Goal: Transaction & Acquisition: Purchase product/service

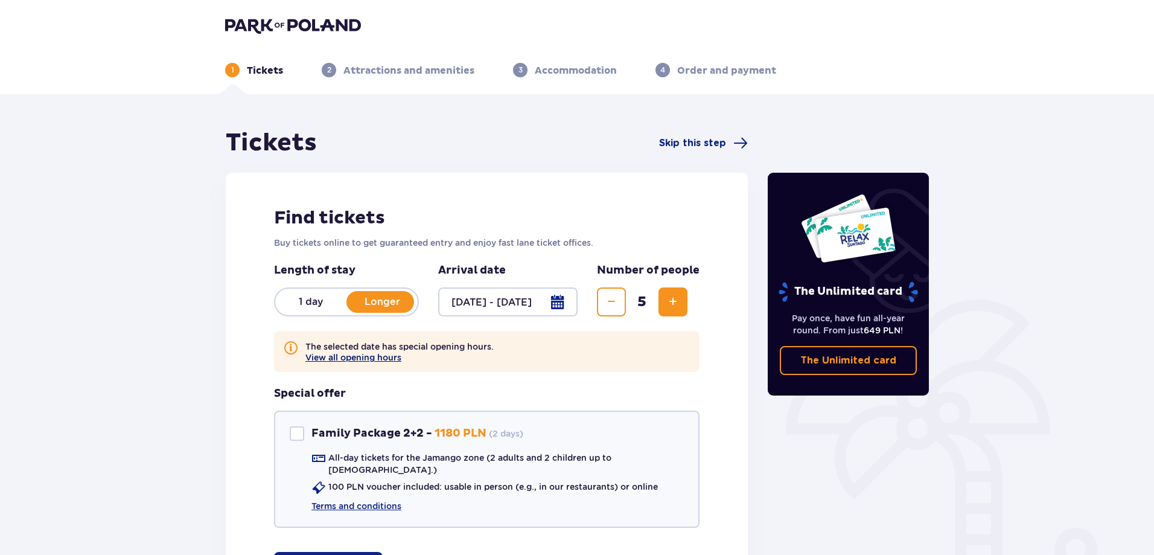
click at [334, 356] on button "View all opening hours" at bounding box center [353, 357] width 96 height 10
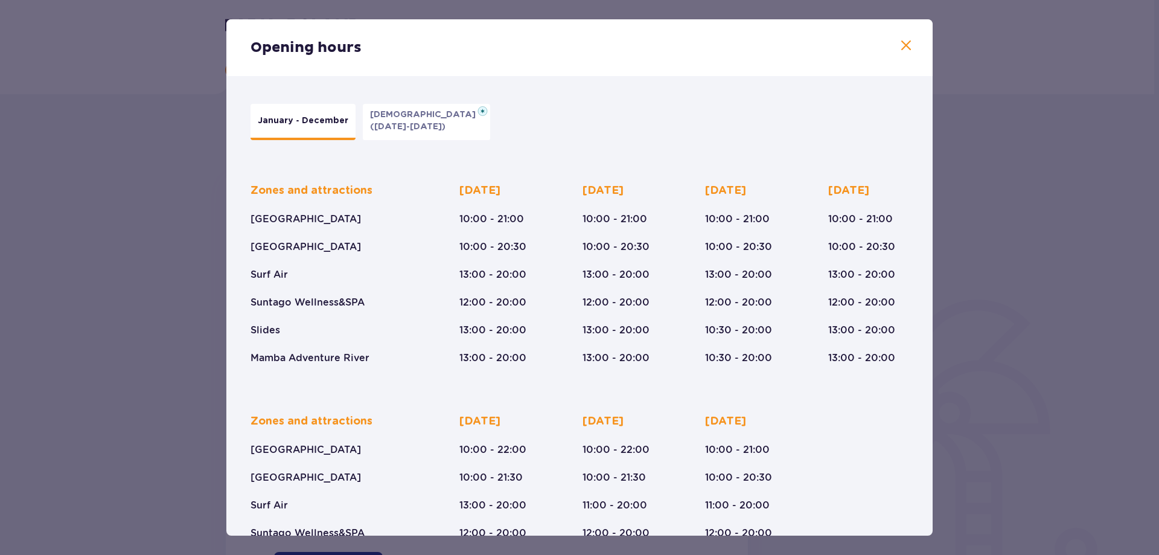
click at [405, 135] on button "[DATE] ([DATE]-[DATE])" at bounding box center [426, 122] width 127 height 36
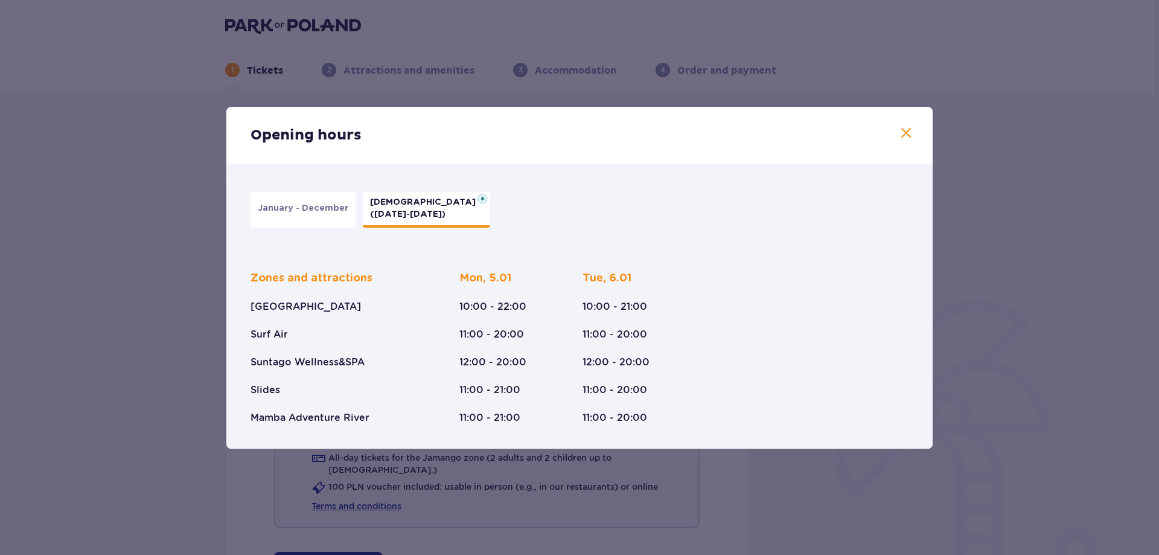
click at [306, 208] on p "January - December" at bounding box center [303, 208] width 91 height 12
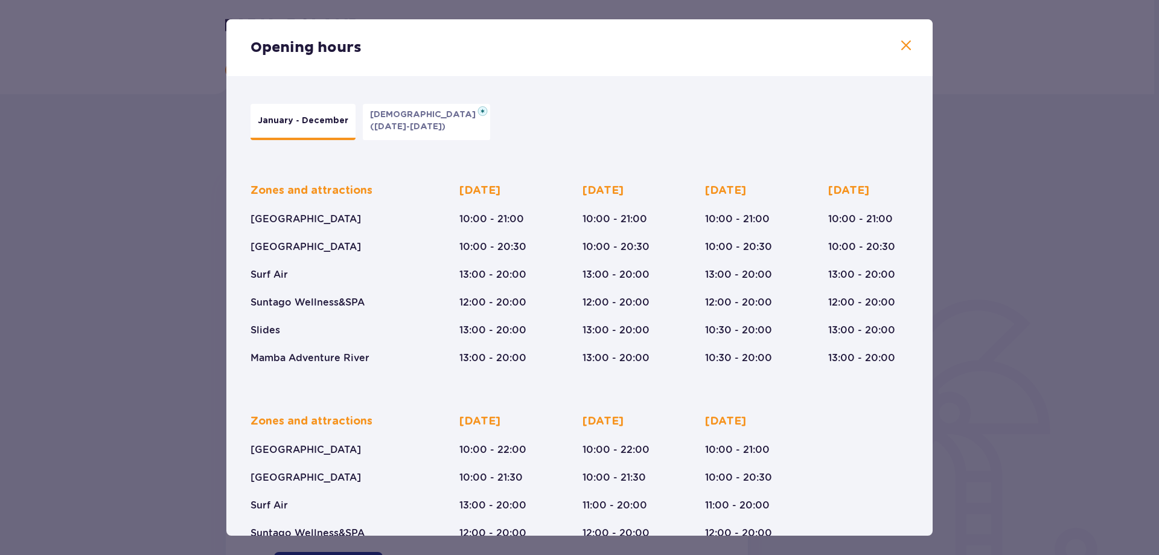
click at [902, 43] on span at bounding box center [906, 46] width 14 height 14
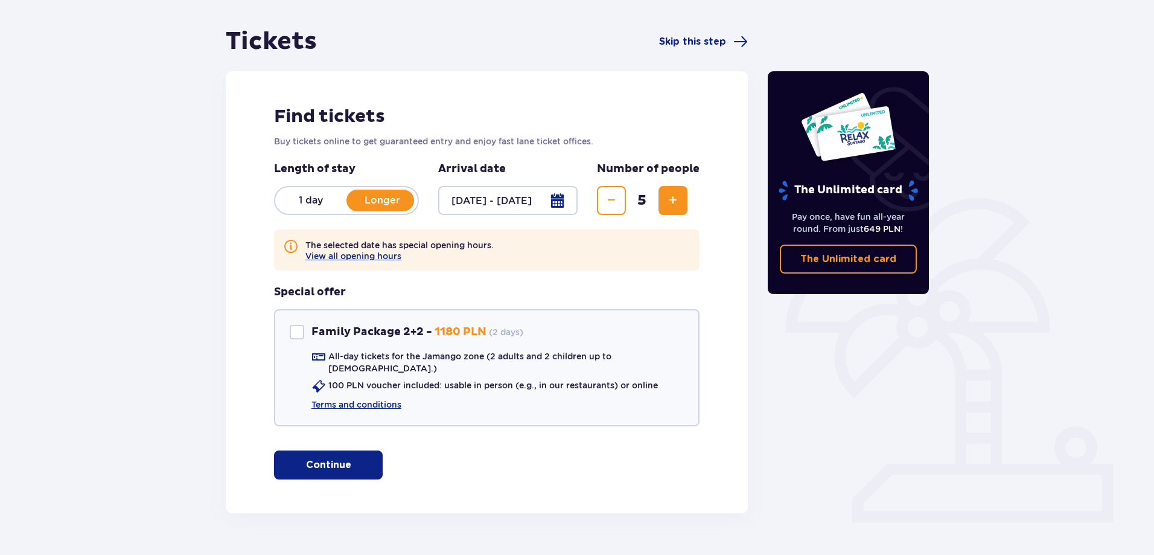
scroll to position [123, 0]
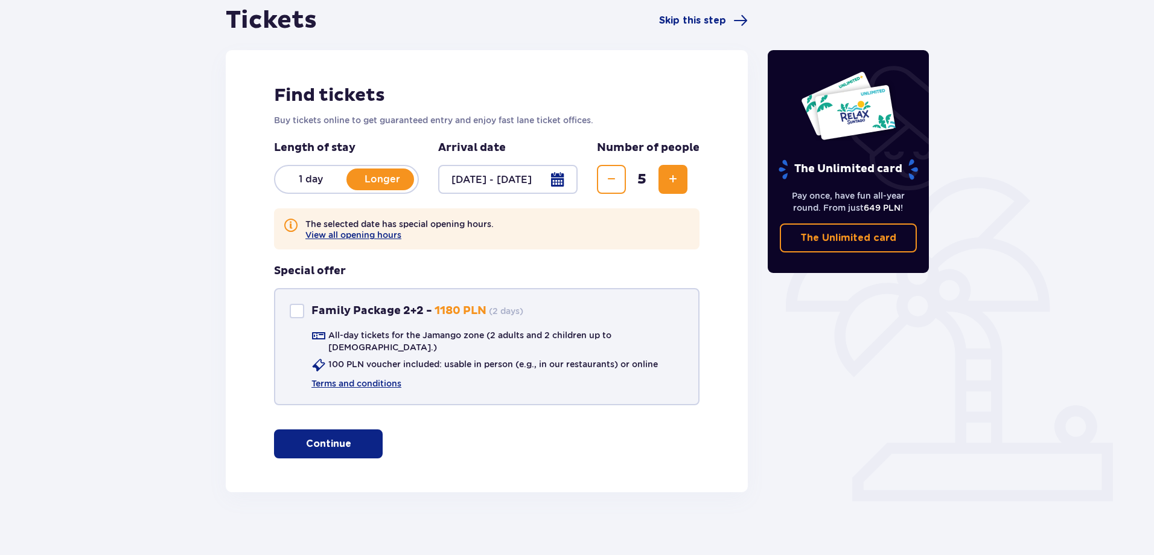
click at [296, 311] on div "Family Package 2+2" at bounding box center [297, 311] width 14 height 14
checkbox input "true"
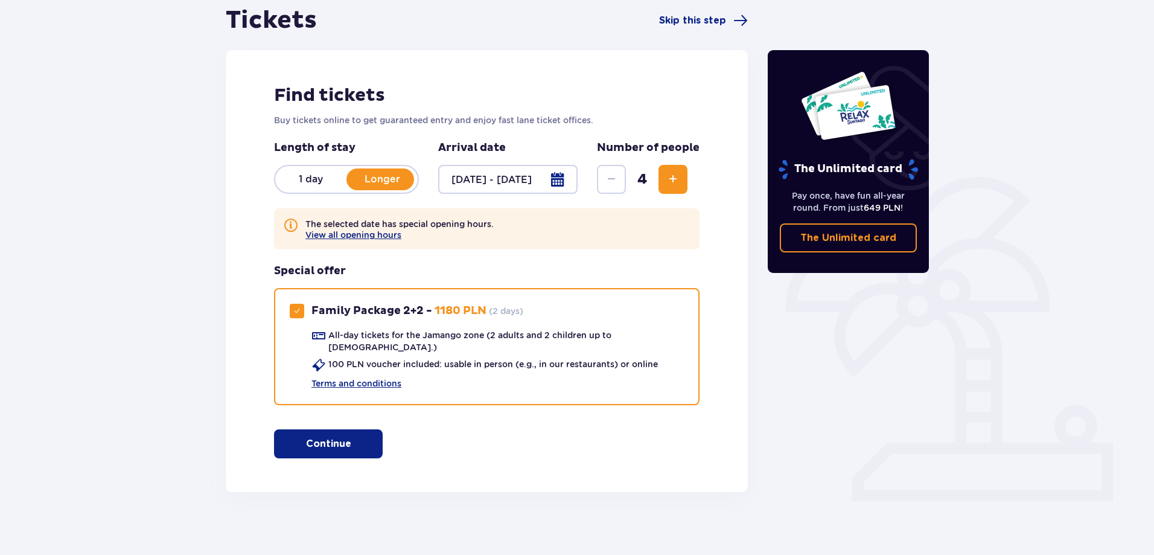
click at [336, 439] on p "Continue" at bounding box center [328, 443] width 45 height 13
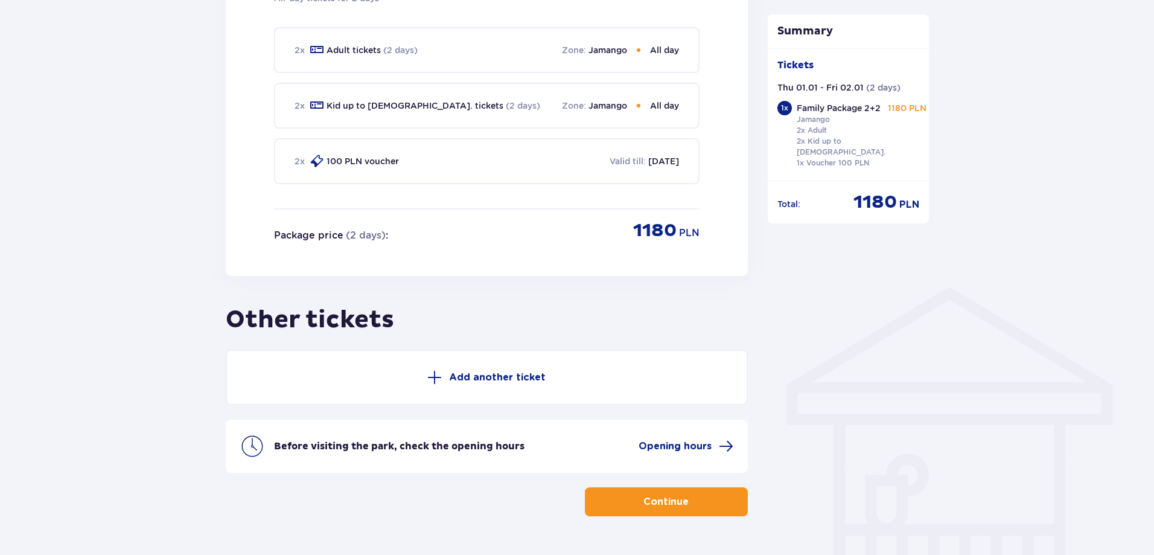
scroll to position [718, 0]
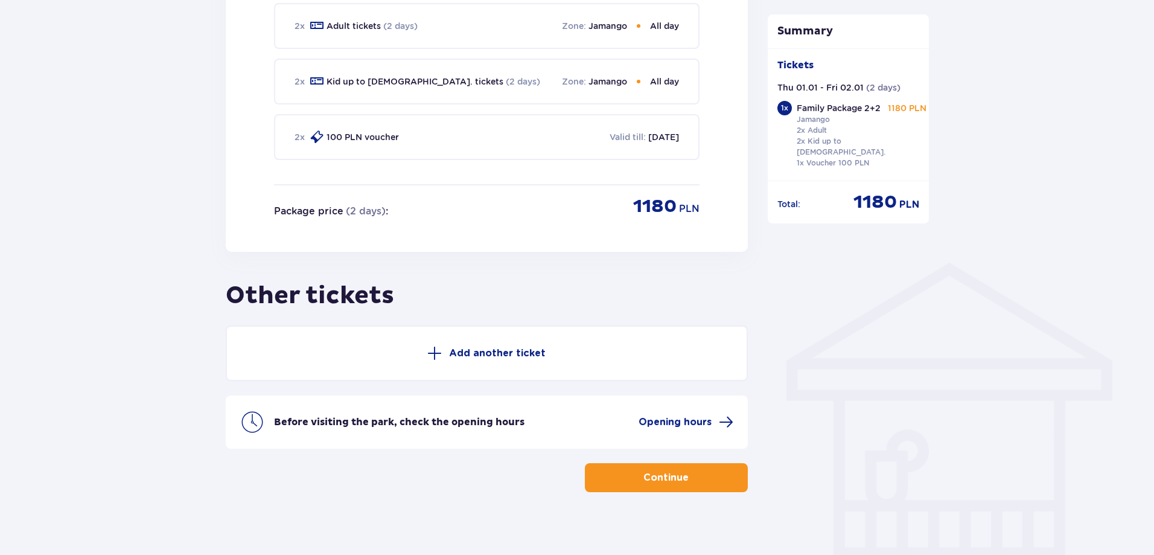
click at [474, 336] on button "Add another ticket" at bounding box center [487, 353] width 522 height 56
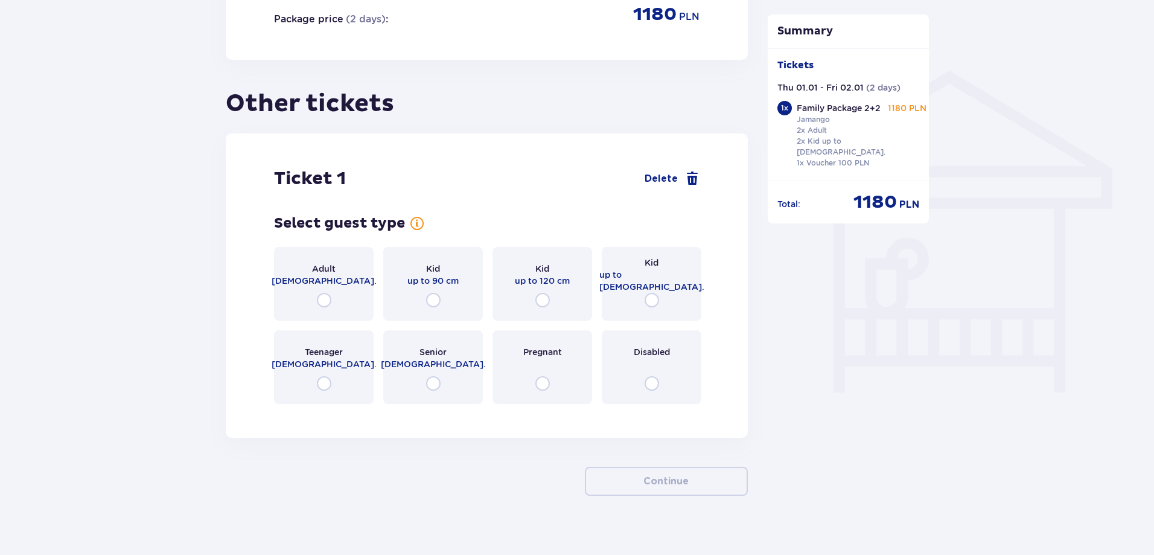
scroll to position [913, 0]
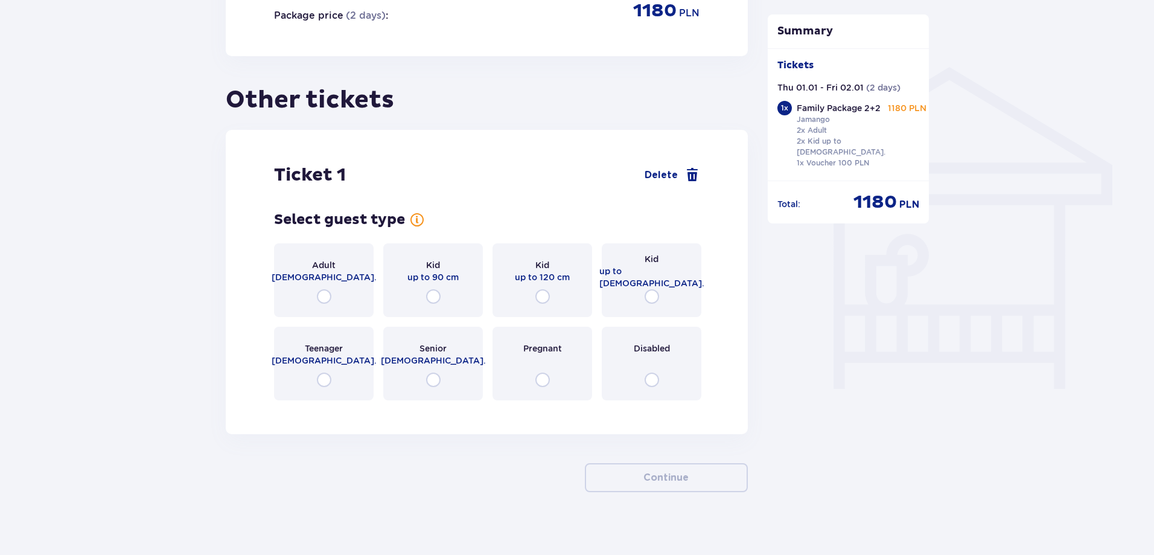
click at [544, 289] on input "radio" at bounding box center [542, 296] width 14 height 14
radio input "true"
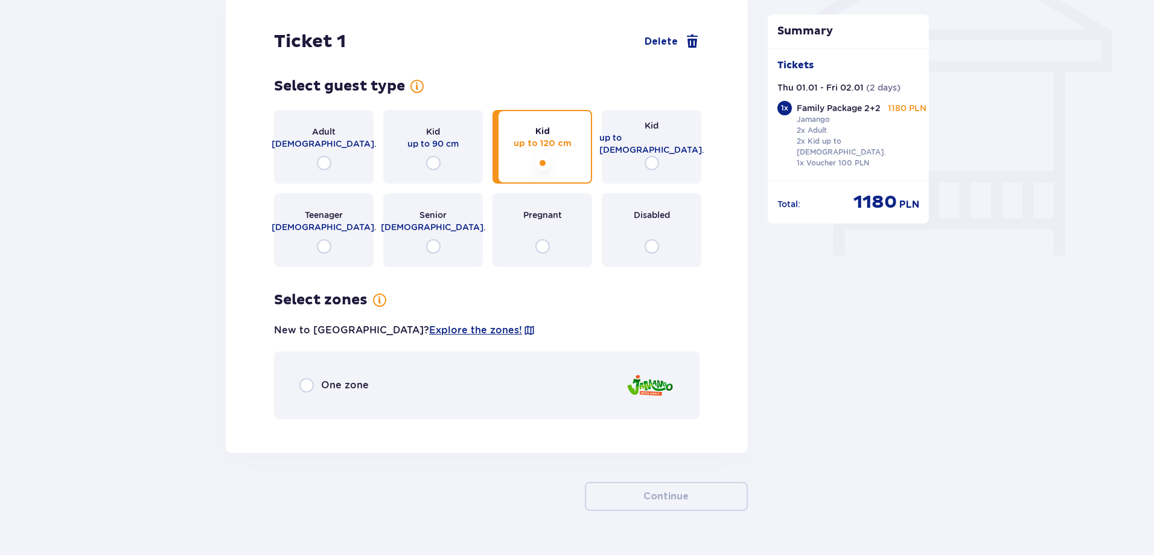
scroll to position [1065, 0]
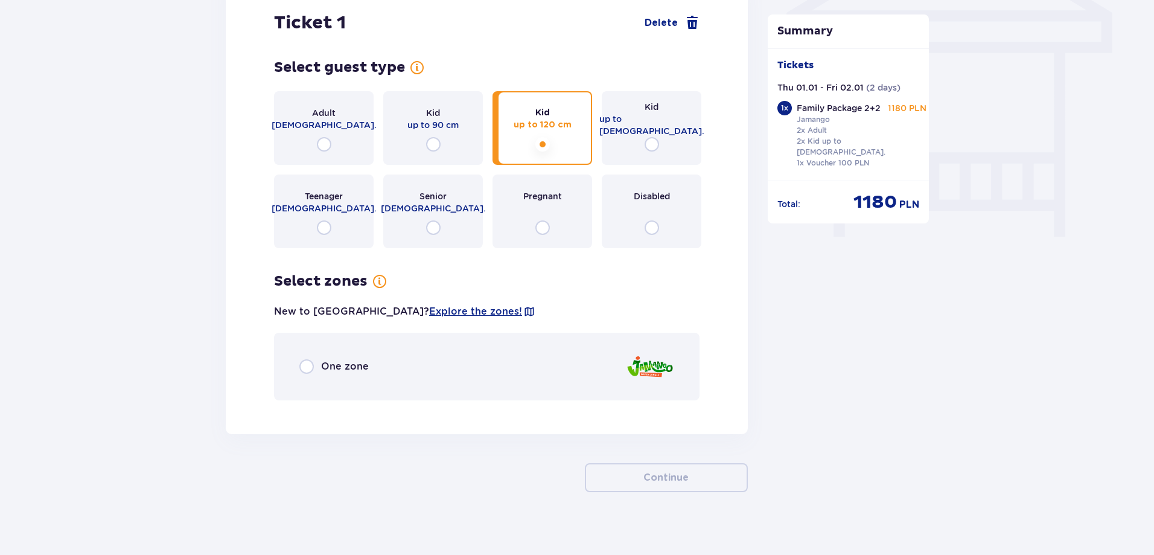
click at [313, 359] on input "radio" at bounding box center [306, 366] width 14 height 14
radio input "true"
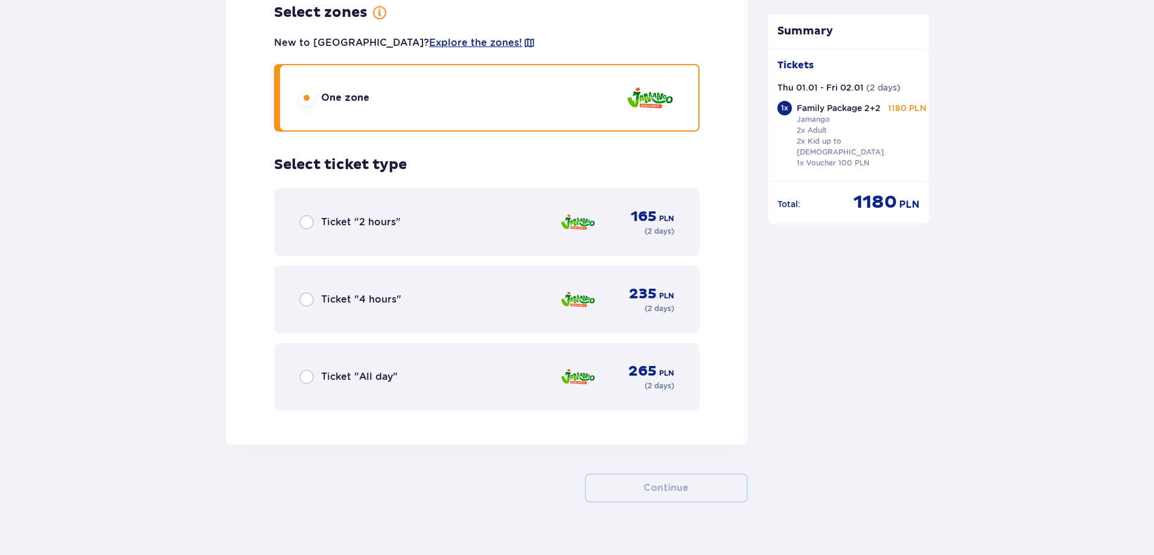
scroll to position [1344, 0]
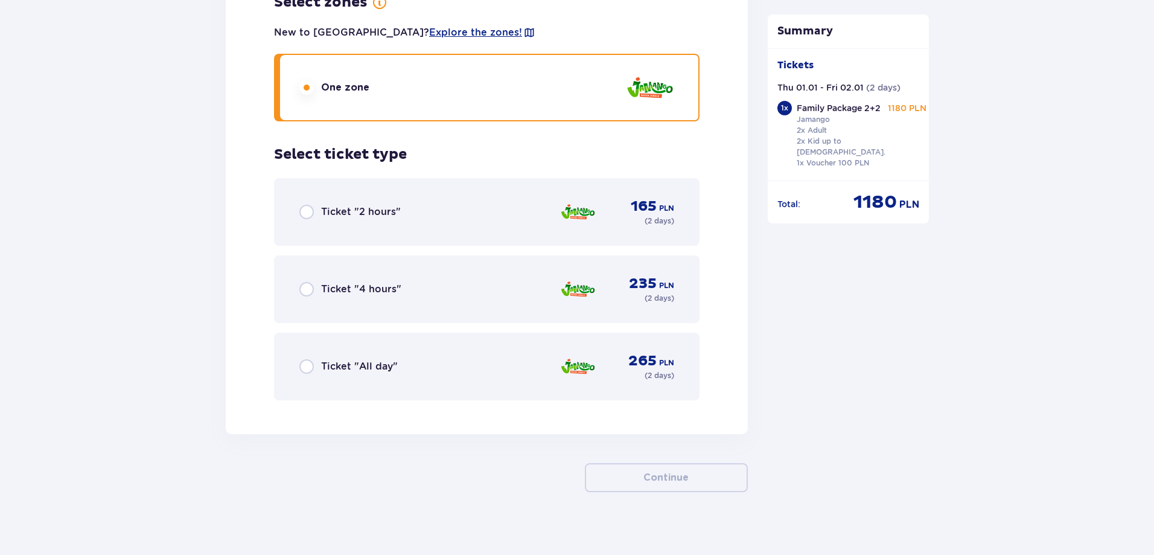
click at [314, 362] on div "Ticket "All day"" at bounding box center [348, 366] width 98 height 14
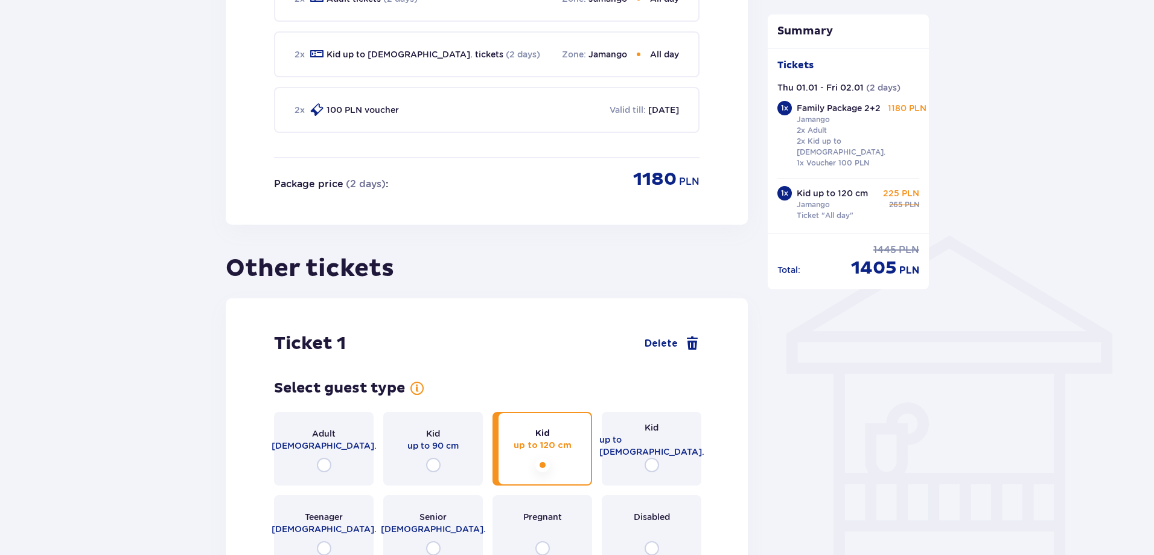
scroll to position [984, 0]
